Goal: Information Seeking & Learning: Check status

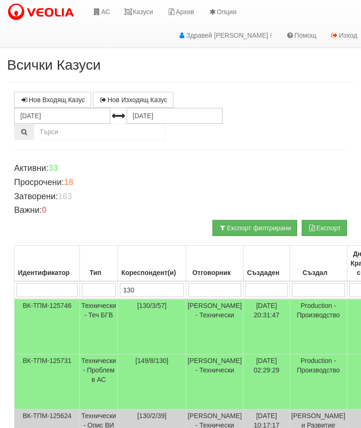
scroll to position [41, 26]
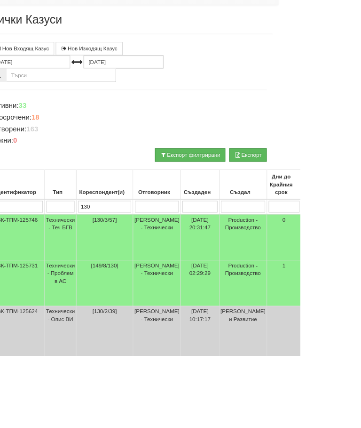
click at [141, 246] on input "130" at bounding box center [126, 248] width 64 height 14
type input "1"
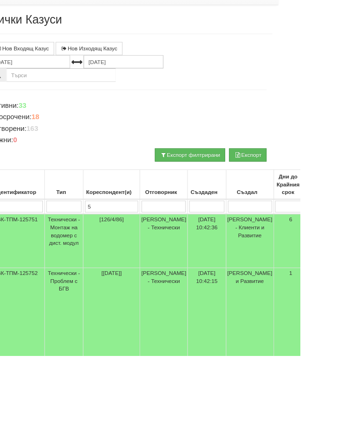
type input "55"
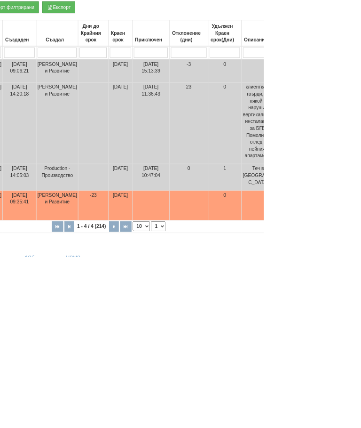
scroll to position [142, 0]
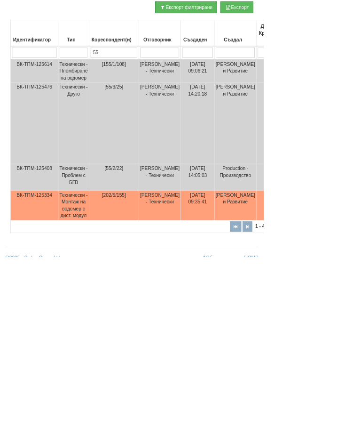
type input "5"
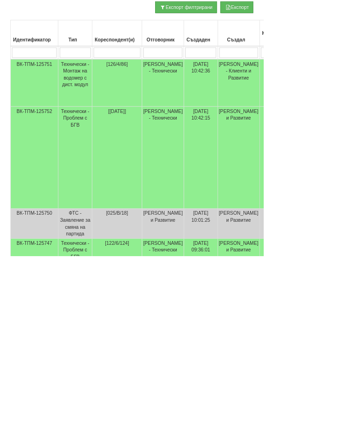
scroll to position [0, 0]
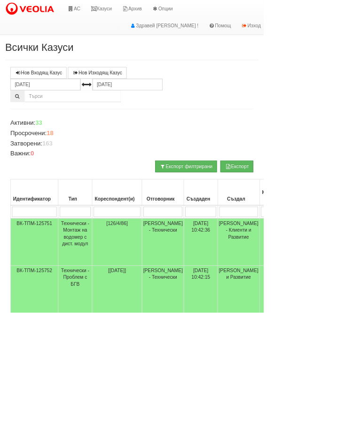
click at [107, 9] on link "АС" at bounding box center [102, 12] width 32 height 24
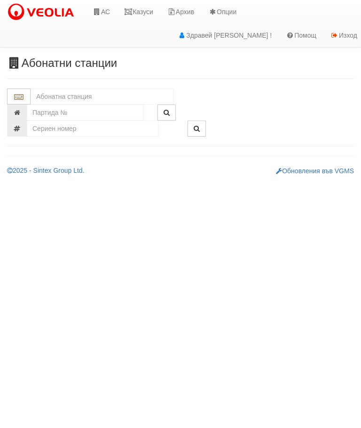
click at [88, 96] on input "text" at bounding box center [102, 96] width 143 height 16
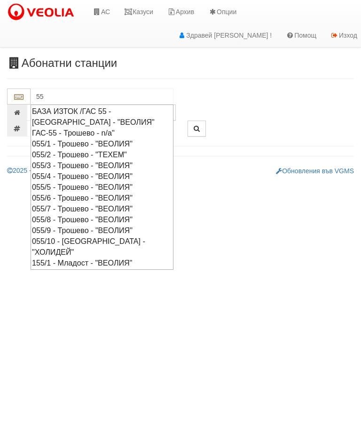
click at [83, 152] on div "055/2 - Трошево - "ТЕХЕМ"" at bounding box center [102, 154] width 140 height 11
type input "055/2 - Трошево - "ТЕХЕМ""
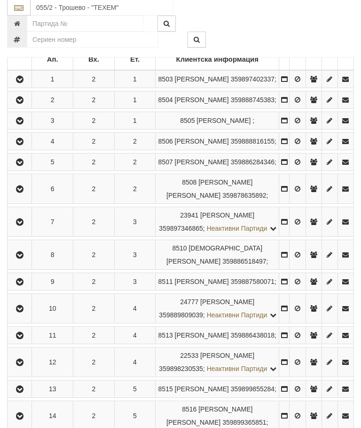
scroll to position [200, 0]
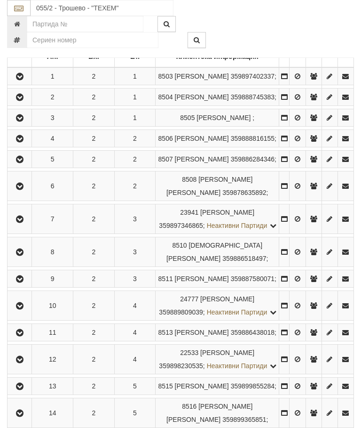
click at [24, 163] on icon "button" at bounding box center [19, 159] width 11 height 7
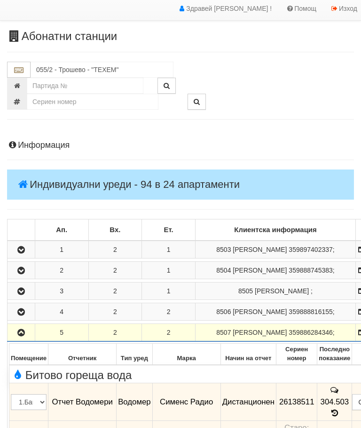
scroll to position [0, 0]
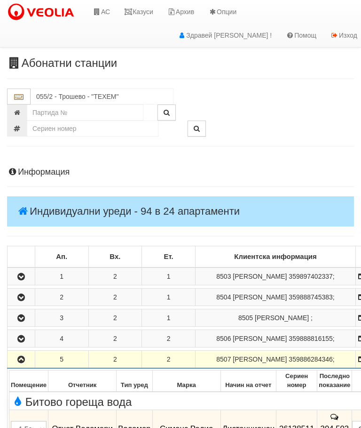
click at [106, 8] on link "АС" at bounding box center [102, 12] width 32 height 24
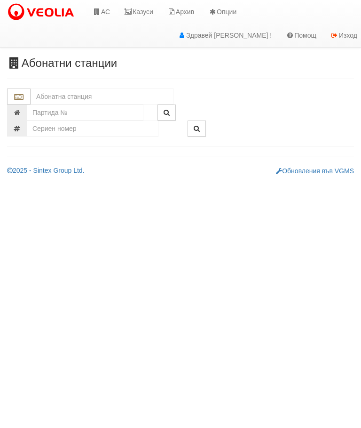
click at [155, 11] on link "Казуси" at bounding box center [138, 12] width 43 height 24
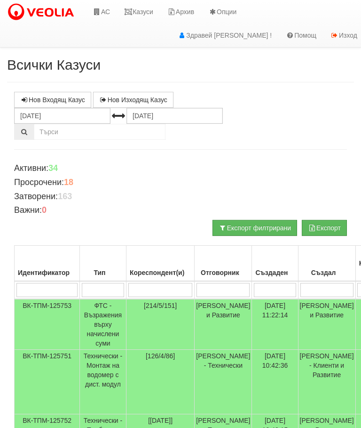
click at [109, 289] on input "search" at bounding box center [103, 290] width 42 height 14
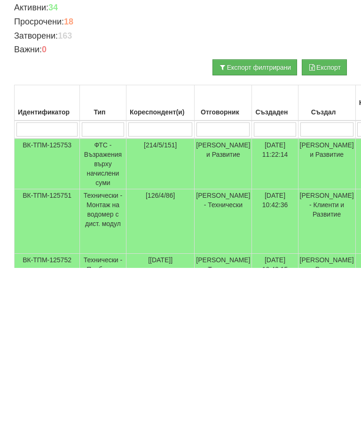
type input "Т"
type input "Тех"
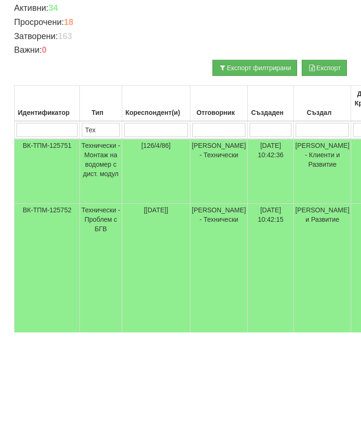
scroll to position [79, 0]
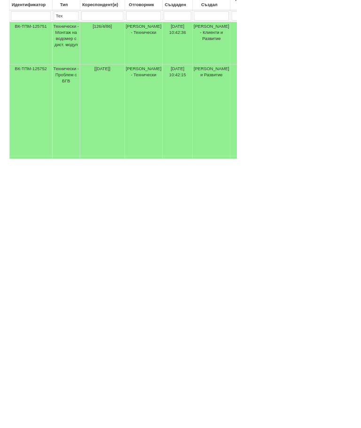
type input "Тех"
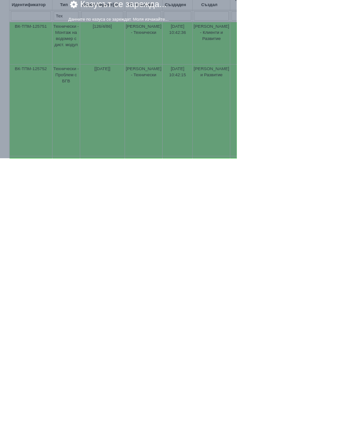
scroll to position [266, 0]
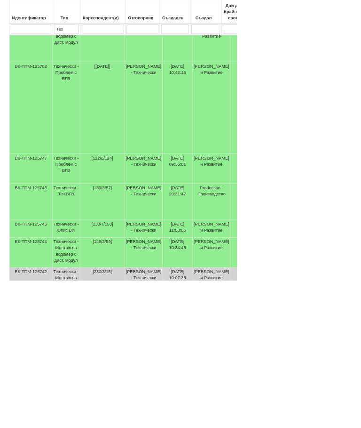
scroll to position [269, 0]
